Goal: Task Accomplishment & Management: Manage account settings

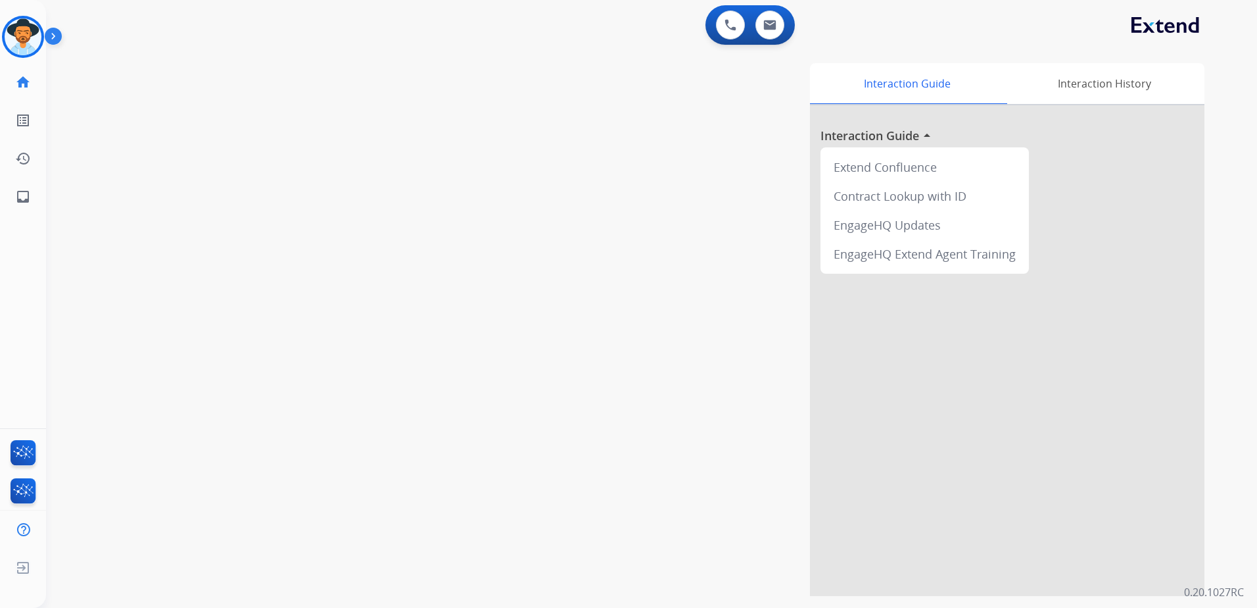
click at [49, 37] on img at bounding box center [56, 38] width 22 height 25
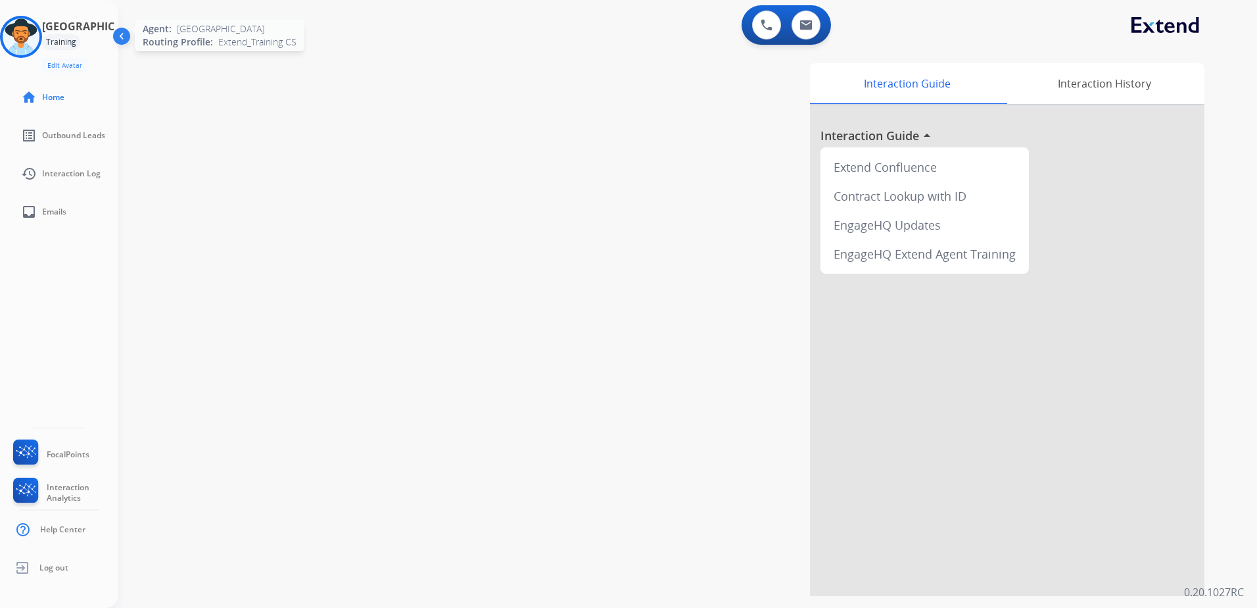
click at [33, 35] on img at bounding box center [21, 36] width 37 height 37
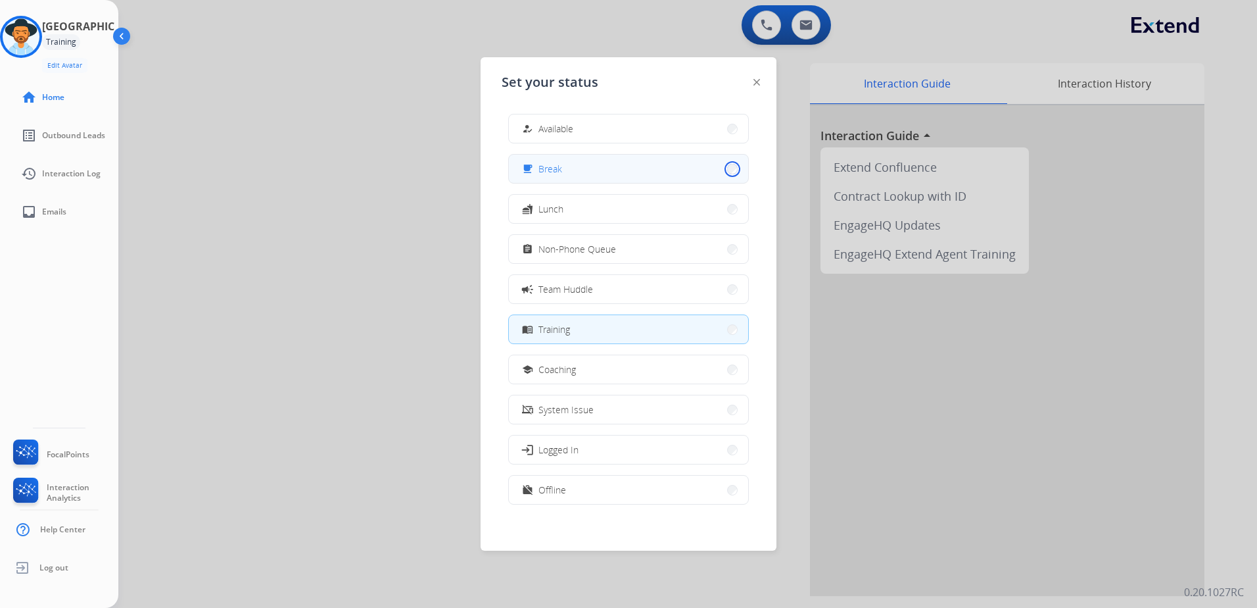
click at [724, 169] on button "free_breakfast Break" at bounding box center [628, 169] width 239 height 28
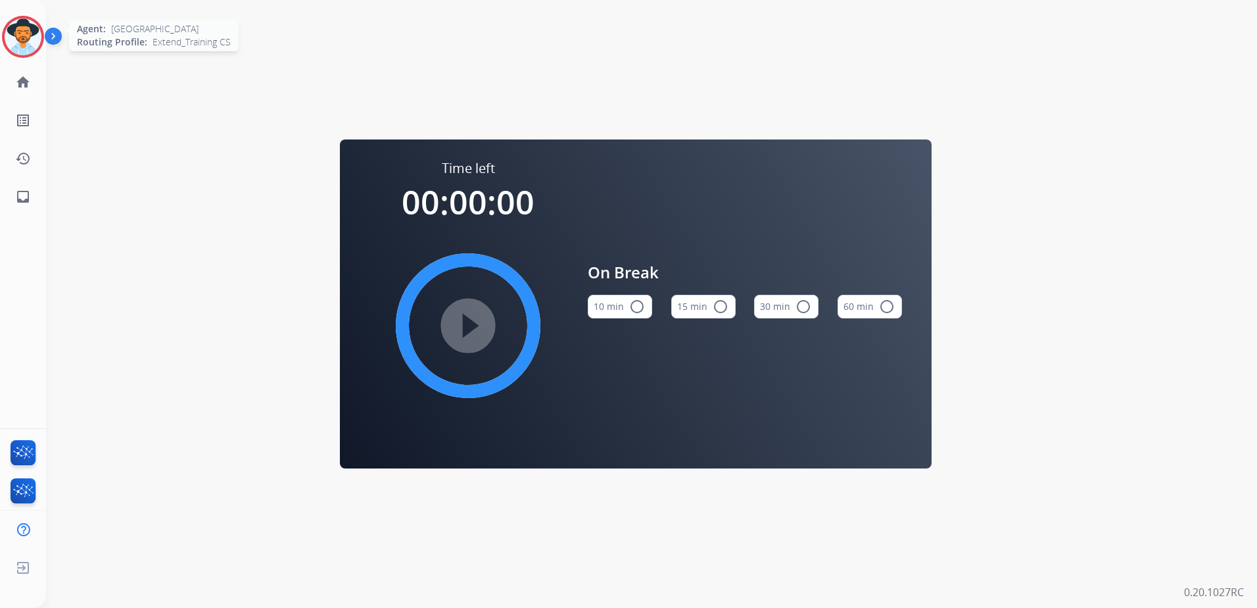
click at [26, 40] on img at bounding box center [23, 36] width 37 height 37
